Goal: Navigation & Orientation: Find specific page/section

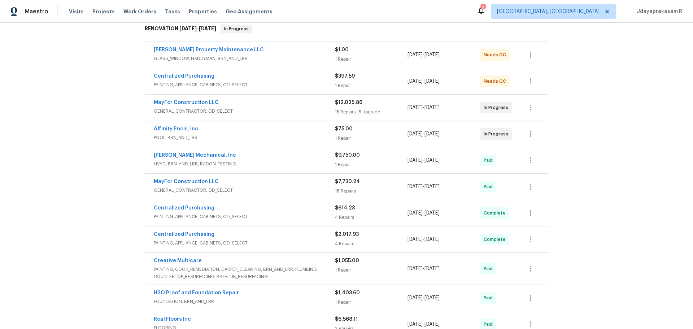
scroll to position [108, 0]
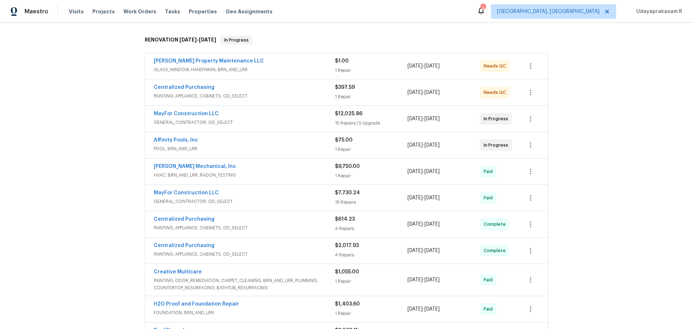
click at [604, 114] on div "Back to all projects 1104 Maple Dr, Griffin, GA 30224 4 Beds | 2 1/2 Baths | To…" at bounding box center [346, 176] width 693 height 306
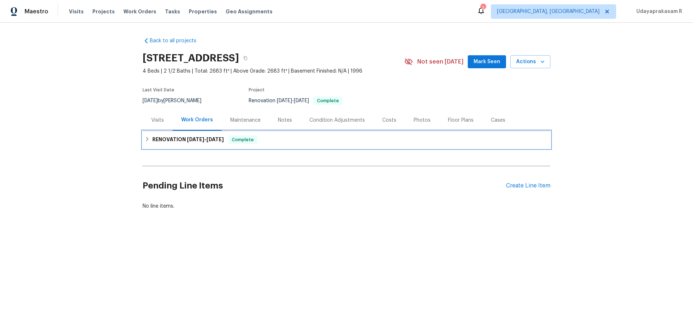
click at [159, 140] on h6 "RENOVATION [DATE] - [DATE]" at bounding box center [187, 139] width 71 height 9
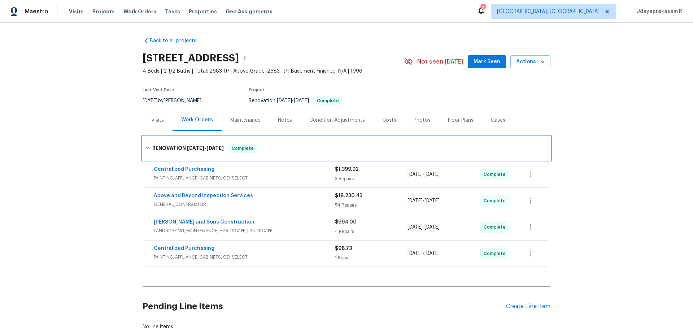
scroll to position [36, 0]
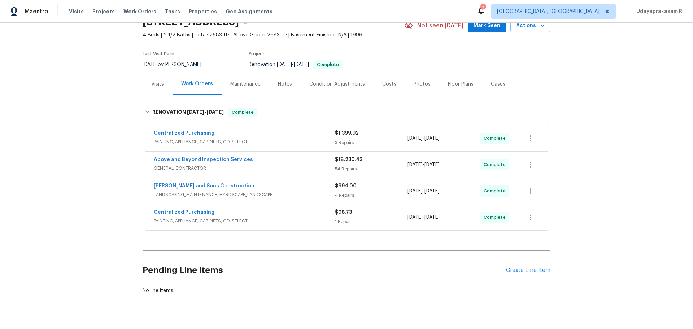
click at [613, 152] on div "Back to all projects 143 Hunters Crk, Dallas, GA 30157 4 Beds | 2 1/2 Baths | T…" at bounding box center [346, 176] width 693 height 306
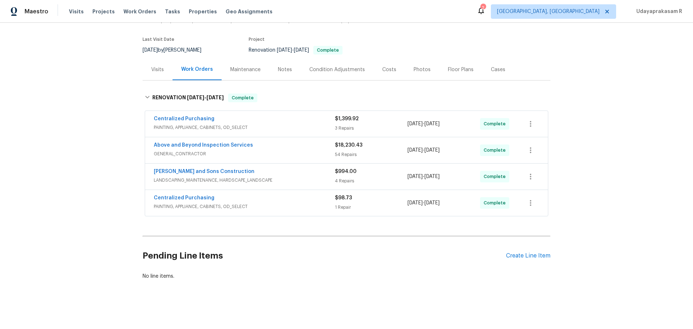
scroll to position [56, 0]
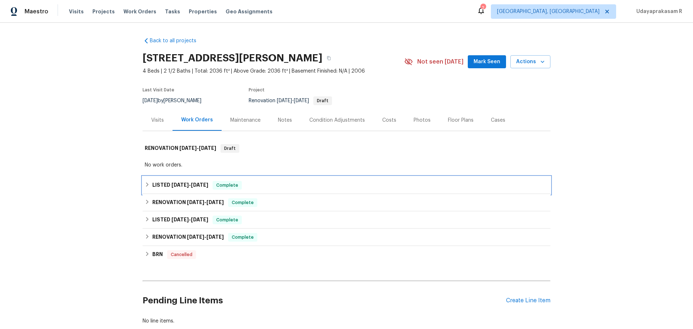
click at [203, 183] on span "9/3/25" at bounding box center [199, 184] width 17 height 5
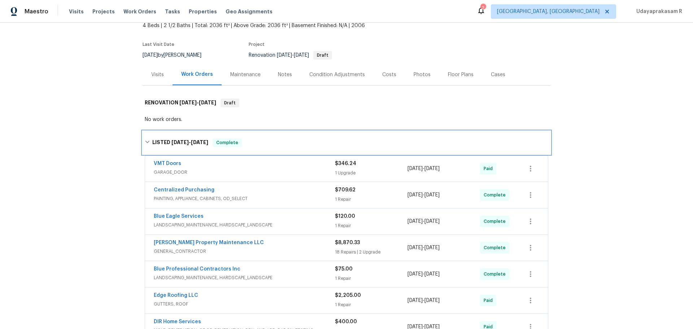
scroll to position [72, 0]
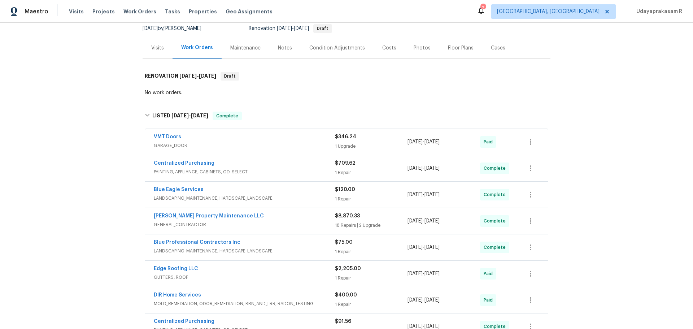
click at [615, 146] on div "Back to all projects 532 Hemlock Dr, Winder, GA 30680 4 Beds | 2 1/2 Baths | To…" at bounding box center [346, 176] width 693 height 306
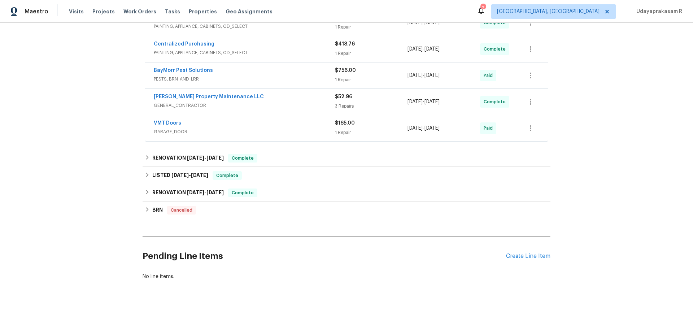
scroll to position [487, 0]
click at [187, 155] on span "7/10/25" at bounding box center [195, 157] width 17 height 5
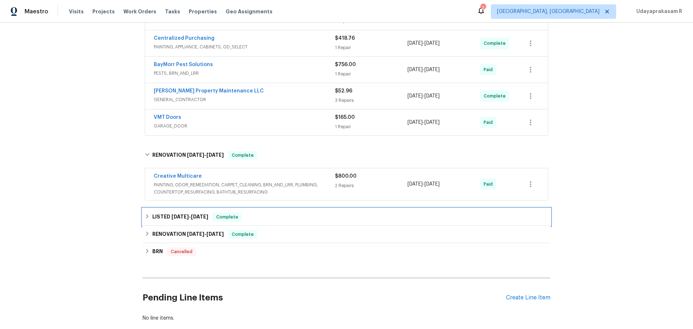
click at [184, 216] on span "4/28/25" at bounding box center [179, 216] width 17 height 5
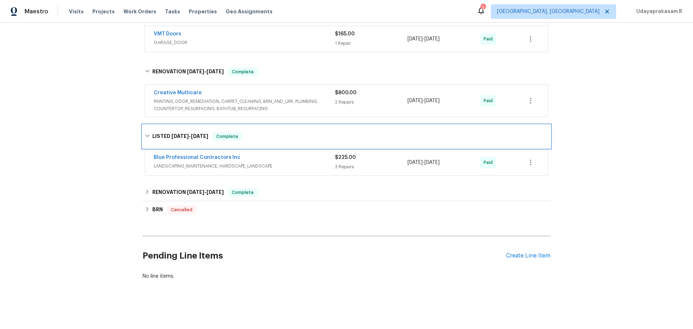
scroll to position [575, 0]
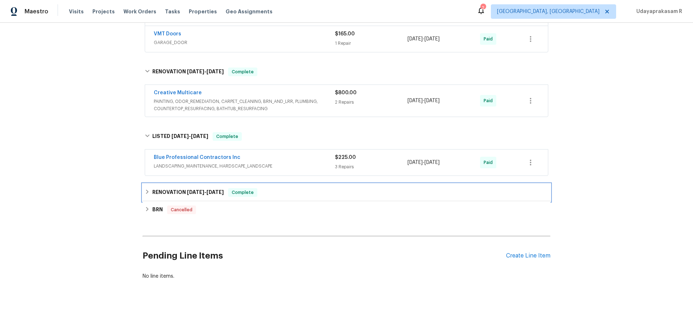
click at [194, 188] on h6 "RENOVATION 3/10/25 - 3/18/25" at bounding box center [187, 192] width 71 height 9
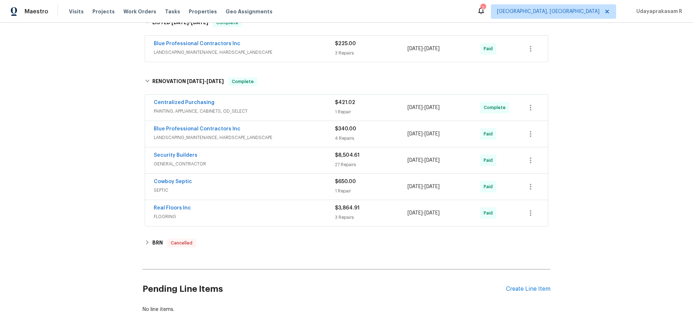
scroll to position [499, 0]
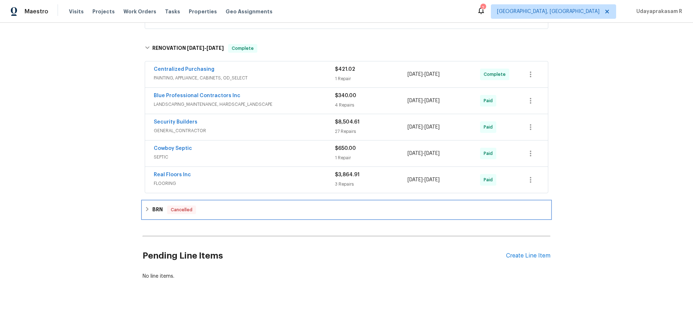
click at [152, 205] on h6 "BRN" at bounding box center [157, 209] width 10 height 9
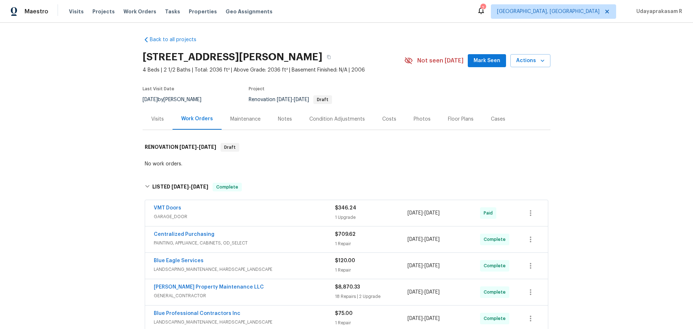
scroll to position [0, 0]
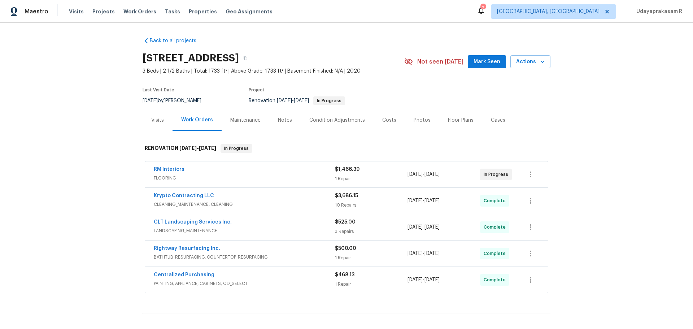
click at [618, 159] on div "Back to all projects 3259 Winesap Dr, Dallas, NC 28034 3 Beds | 2 1/2 Baths | T…" at bounding box center [346, 176] width 693 height 306
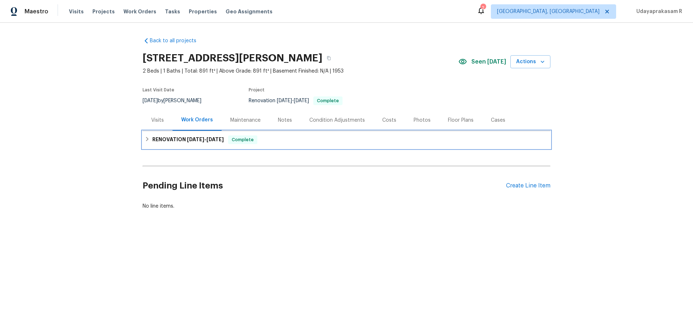
click at [169, 136] on h6 "RENOVATION [DATE] - [DATE]" at bounding box center [187, 139] width 71 height 9
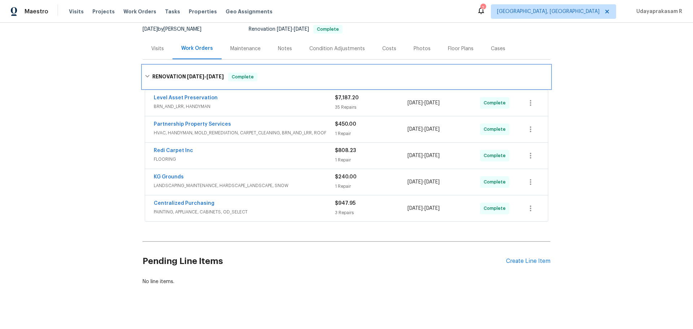
scroll to position [72, 0]
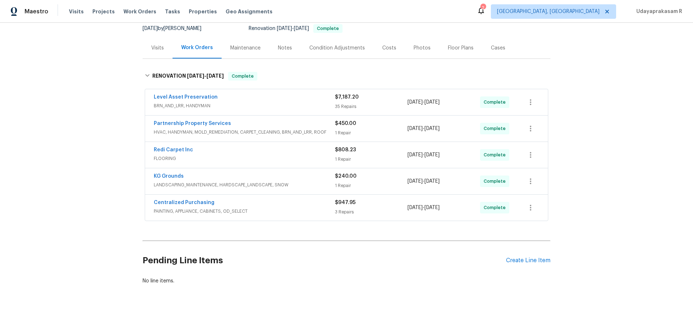
click at [59, 175] on div "Back to all projects [STREET_ADDRESS][PERSON_NAME] 2 Beds | 1 Baths | Total: 89…" at bounding box center [346, 176] width 693 height 306
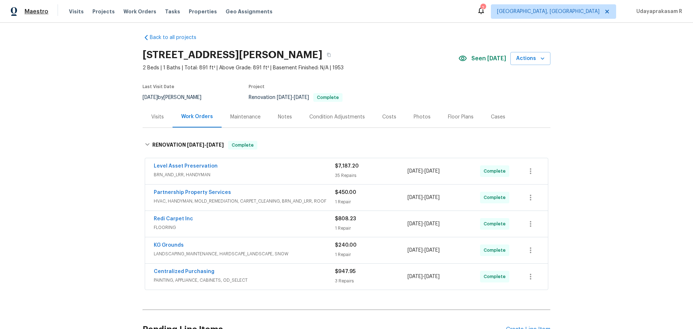
scroll to position [0, 0]
